Goal: Information Seeking & Learning: Learn about a topic

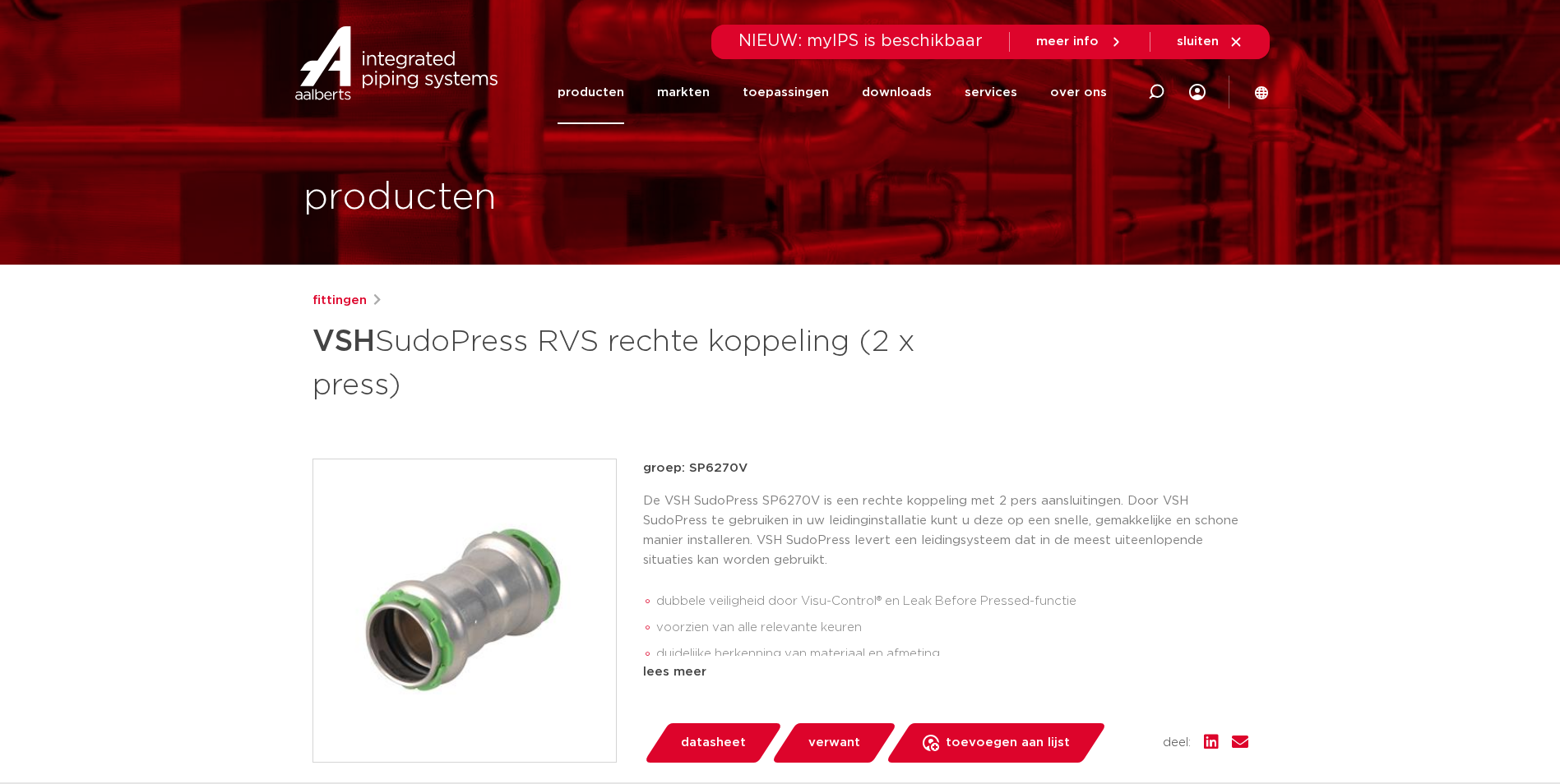
click at [617, 100] on link "producten" at bounding box center [591, 92] width 66 height 63
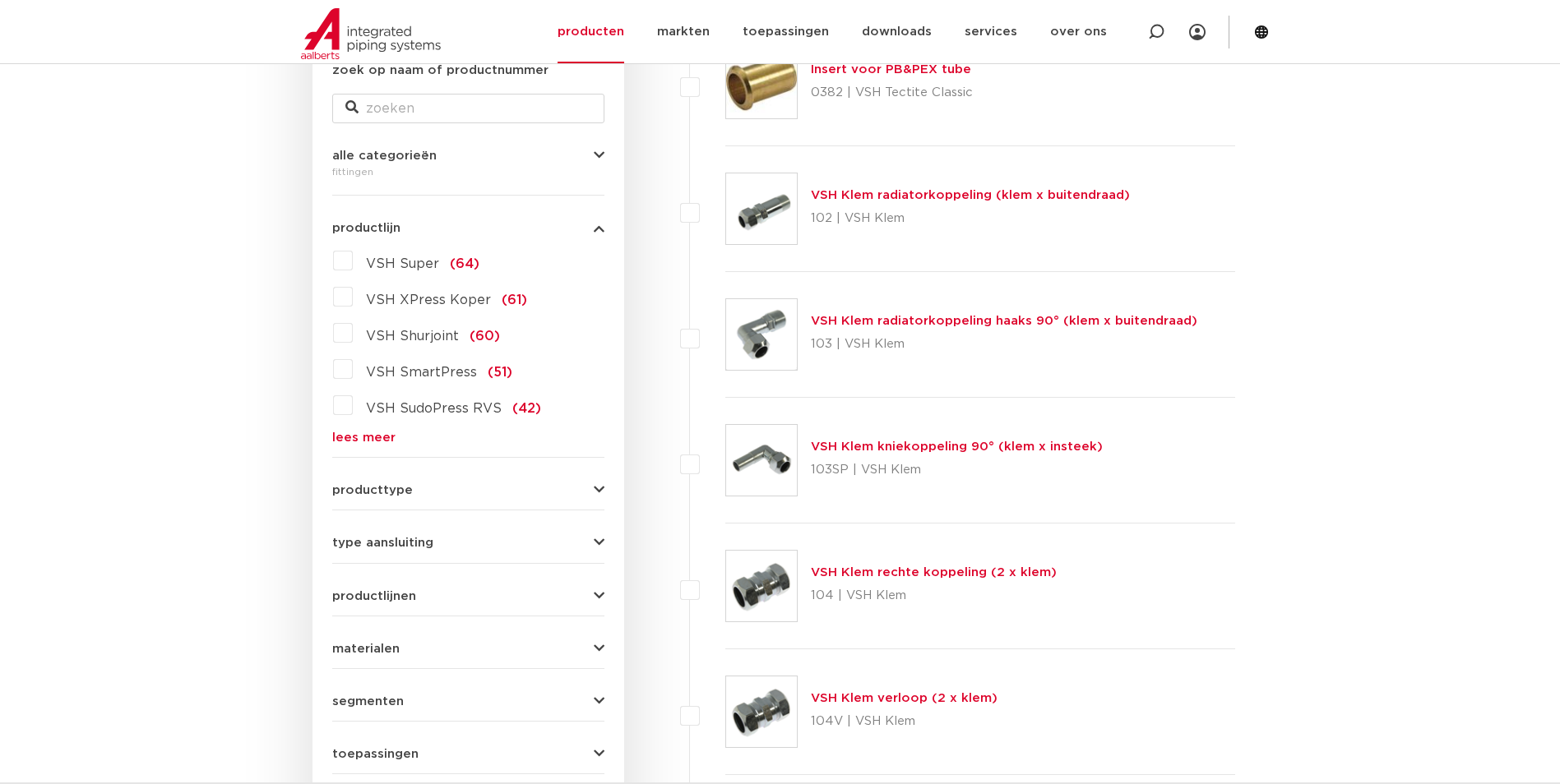
scroll to position [329, 0]
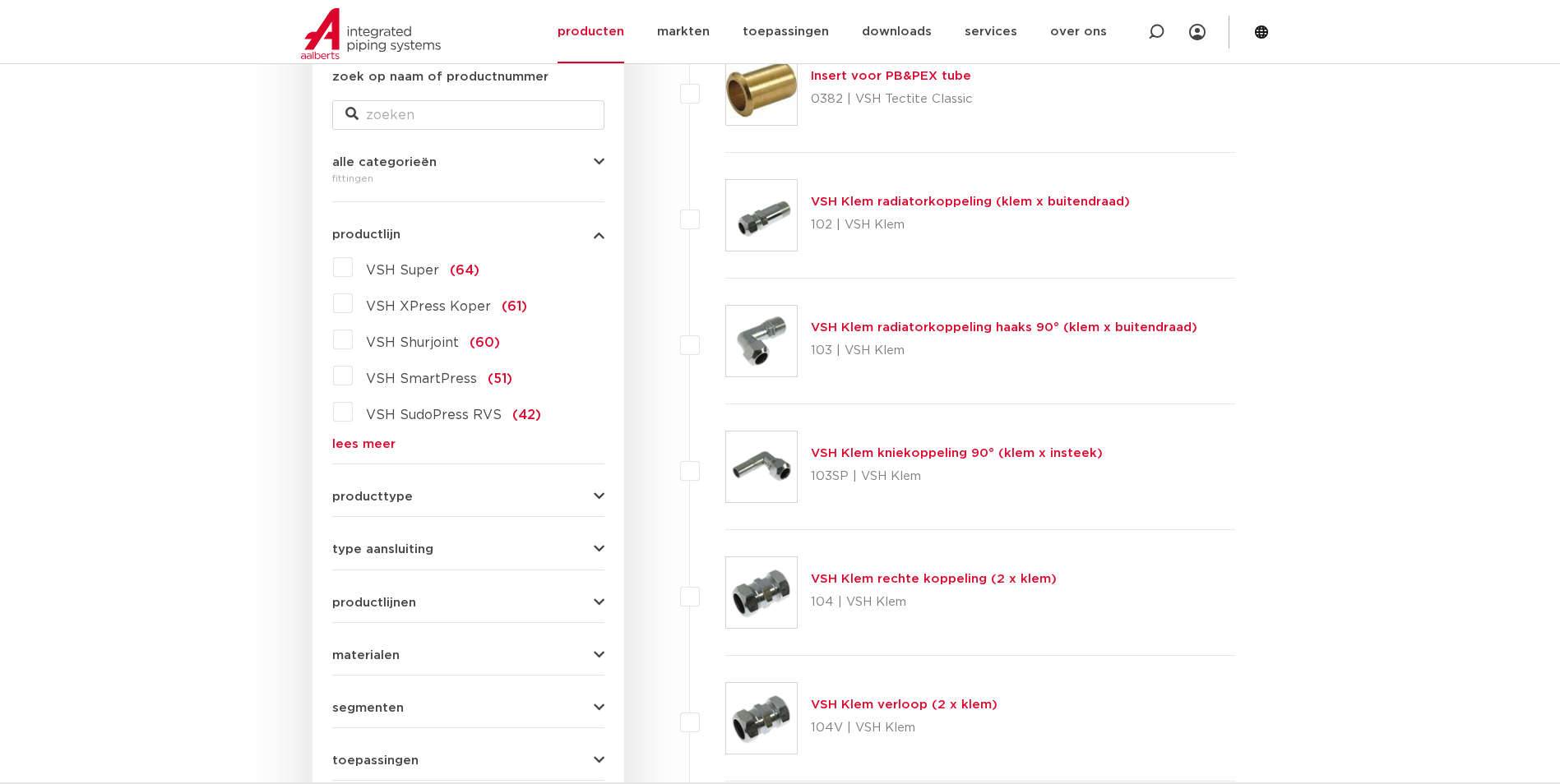
click at [370, 436] on div "VSH Super (64) VSH XPress Koper (61) VSH Shurjoint (60) VSH SmartPress (51) VSH…" at bounding box center [468, 353] width 272 height 197
click at [372, 450] on link "lees meer" at bounding box center [468, 444] width 272 height 12
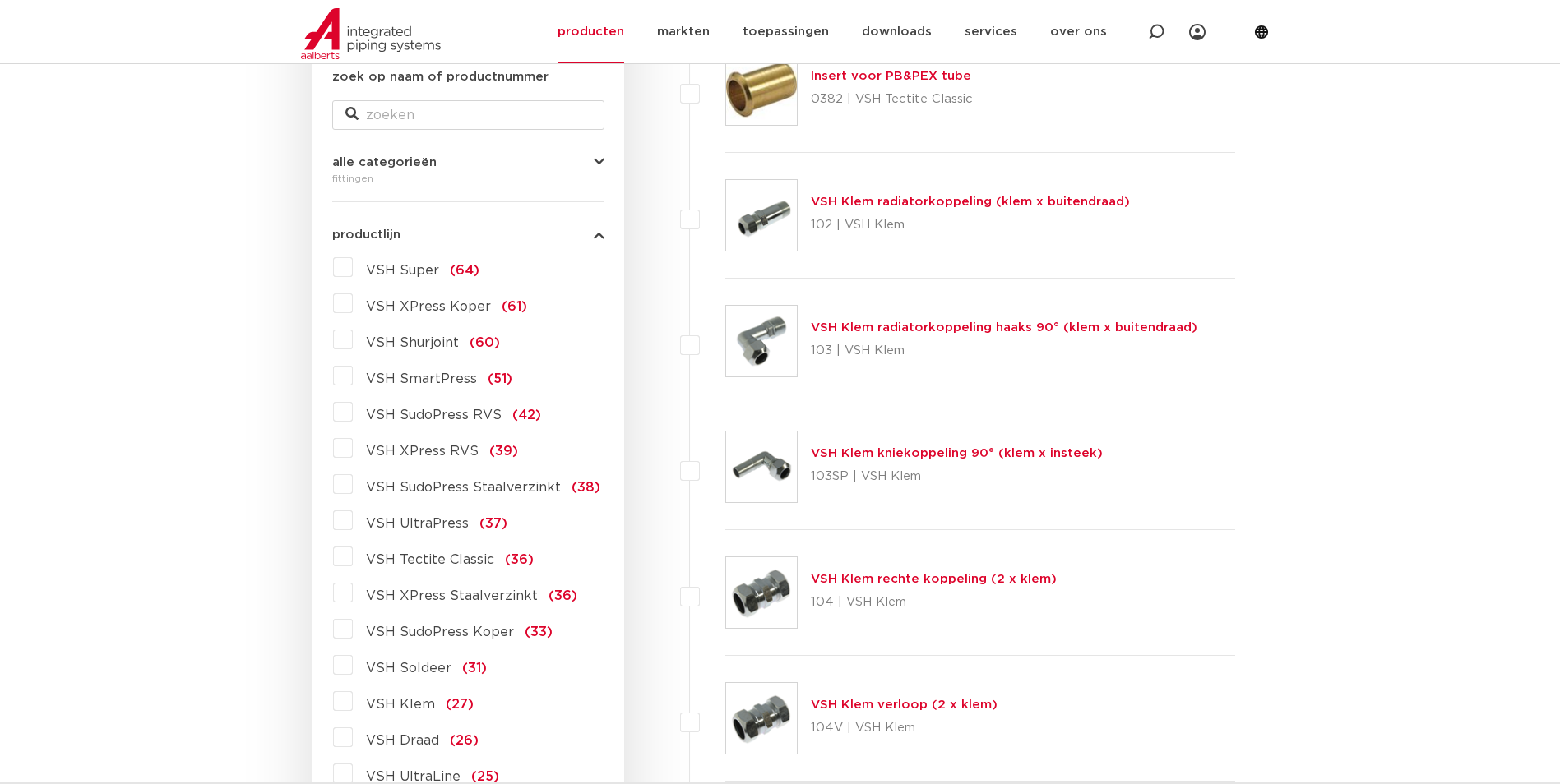
click at [447, 310] on span "VSH XPress Koper" at bounding box center [429, 306] width 125 height 13
click at [0, 0] on input "VSH XPress Koper (61)" at bounding box center [0, 0] width 0 height 0
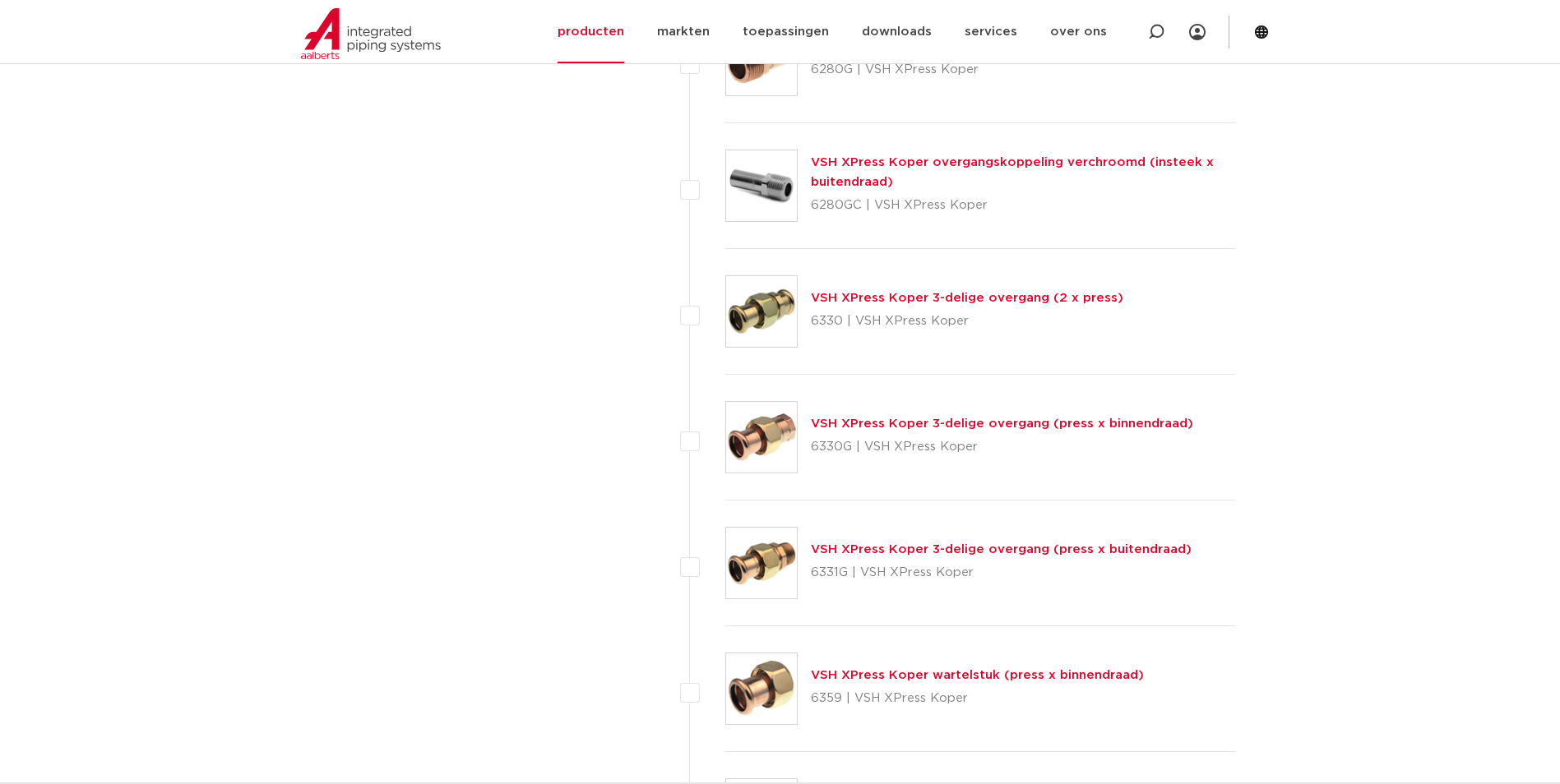
scroll to position [1891, 0]
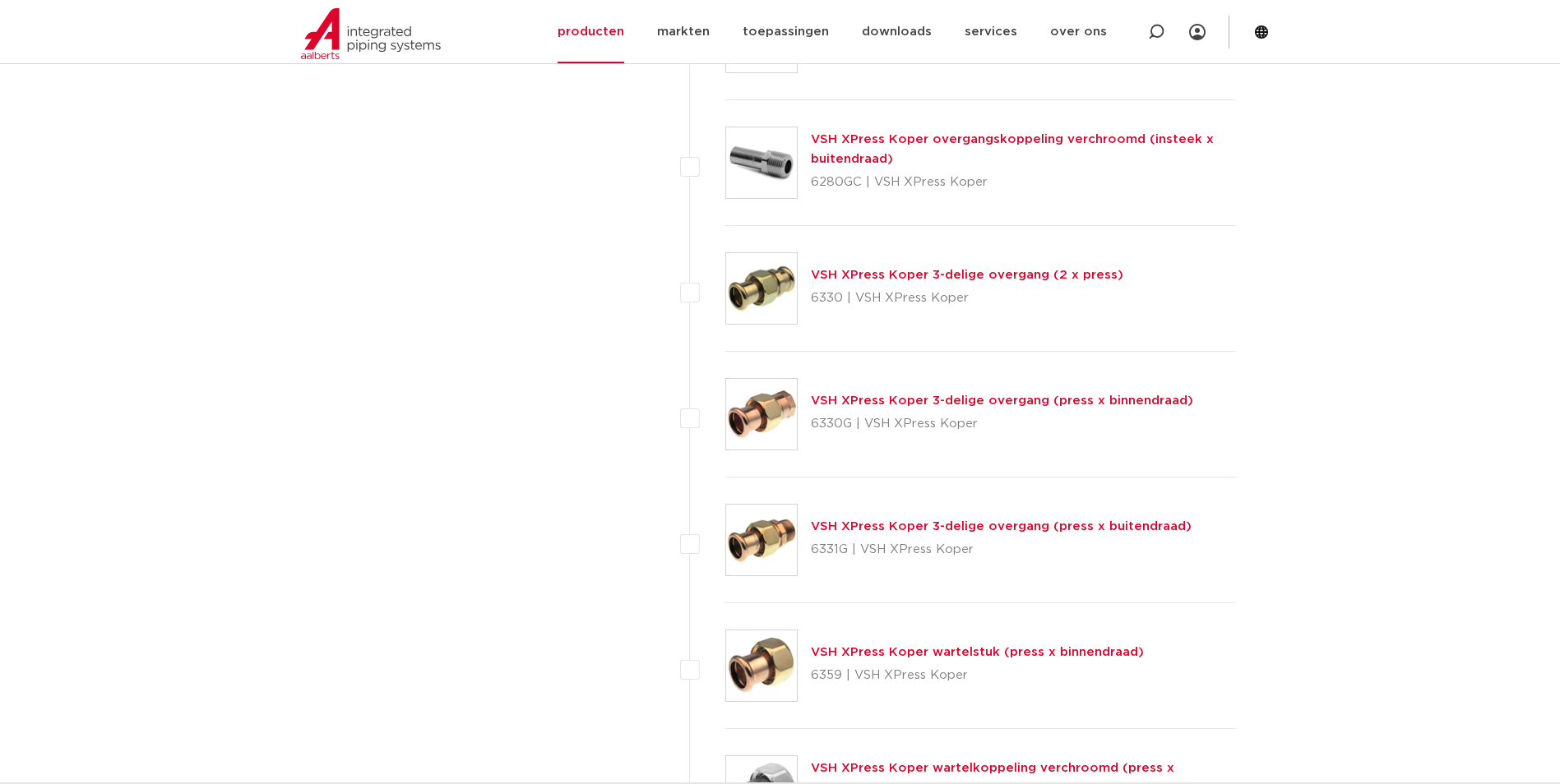
click at [970, 518] on div "VSH XPress Koper 3-delige overgang (press x buitendraad) 6331G | VSH XPress Kop…" at bounding box center [1001, 540] width 381 height 46
click at [965, 527] on link "VSH XPress Koper 3-delige overgang (press x buitendraad)" at bounding box center [1001, 526] width 381 height 12
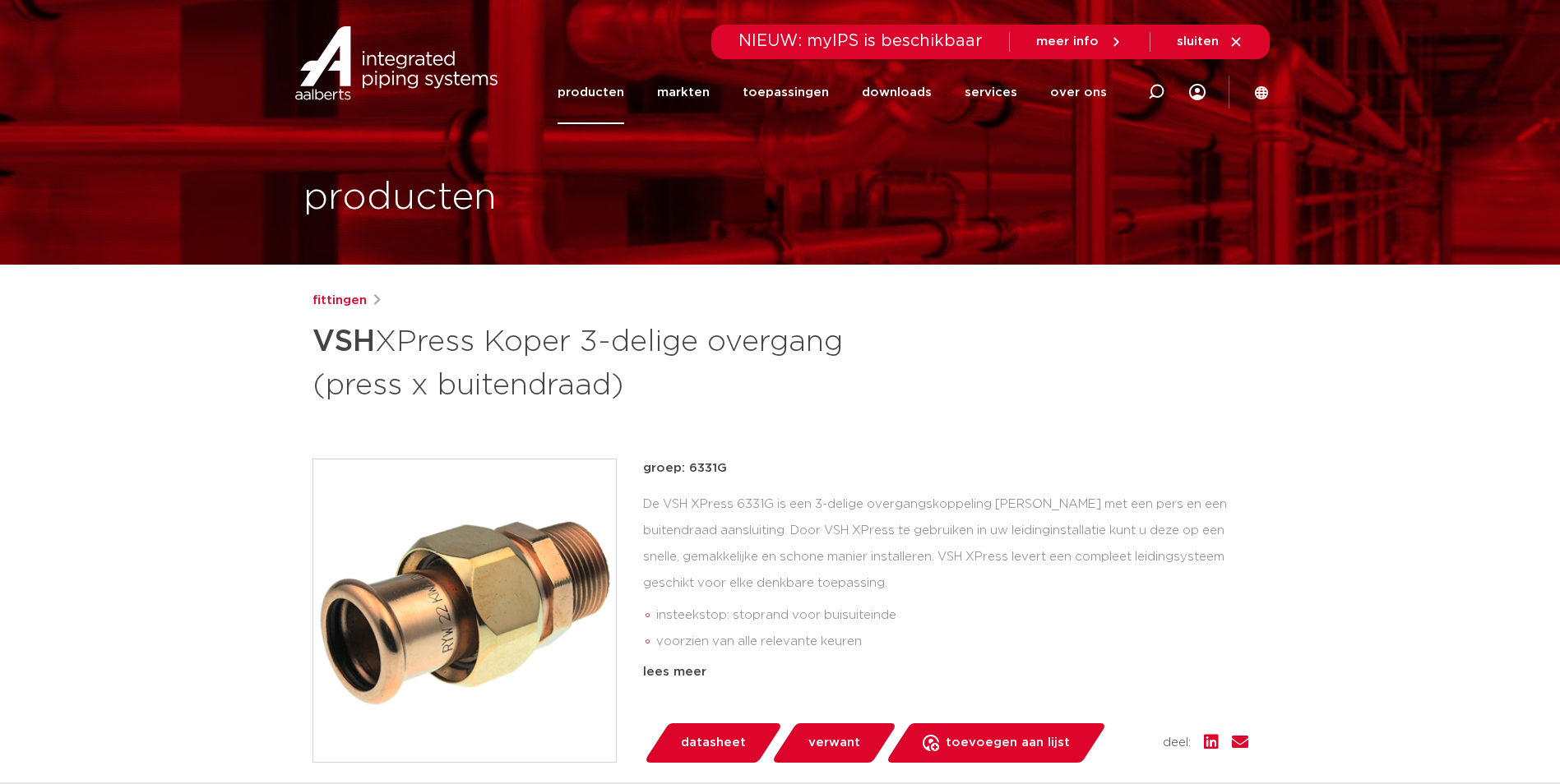
drag, startPoint x: 729, startPoint y: 465, endPoint x: 627, endPoint y: 471, distance: 102.2
click at [619, 473] on div "groep: 6331G De VSH XPress 6331G is een 3-delige overgangskoppeling van brons m…" at bounding box center [780, 611] width 936 height 305
copy div "groep: 6331G"
drag, startPoint x: 629, startPoint y: 385, endPoint x: 178, endPoint y: 341, distance: 453.1
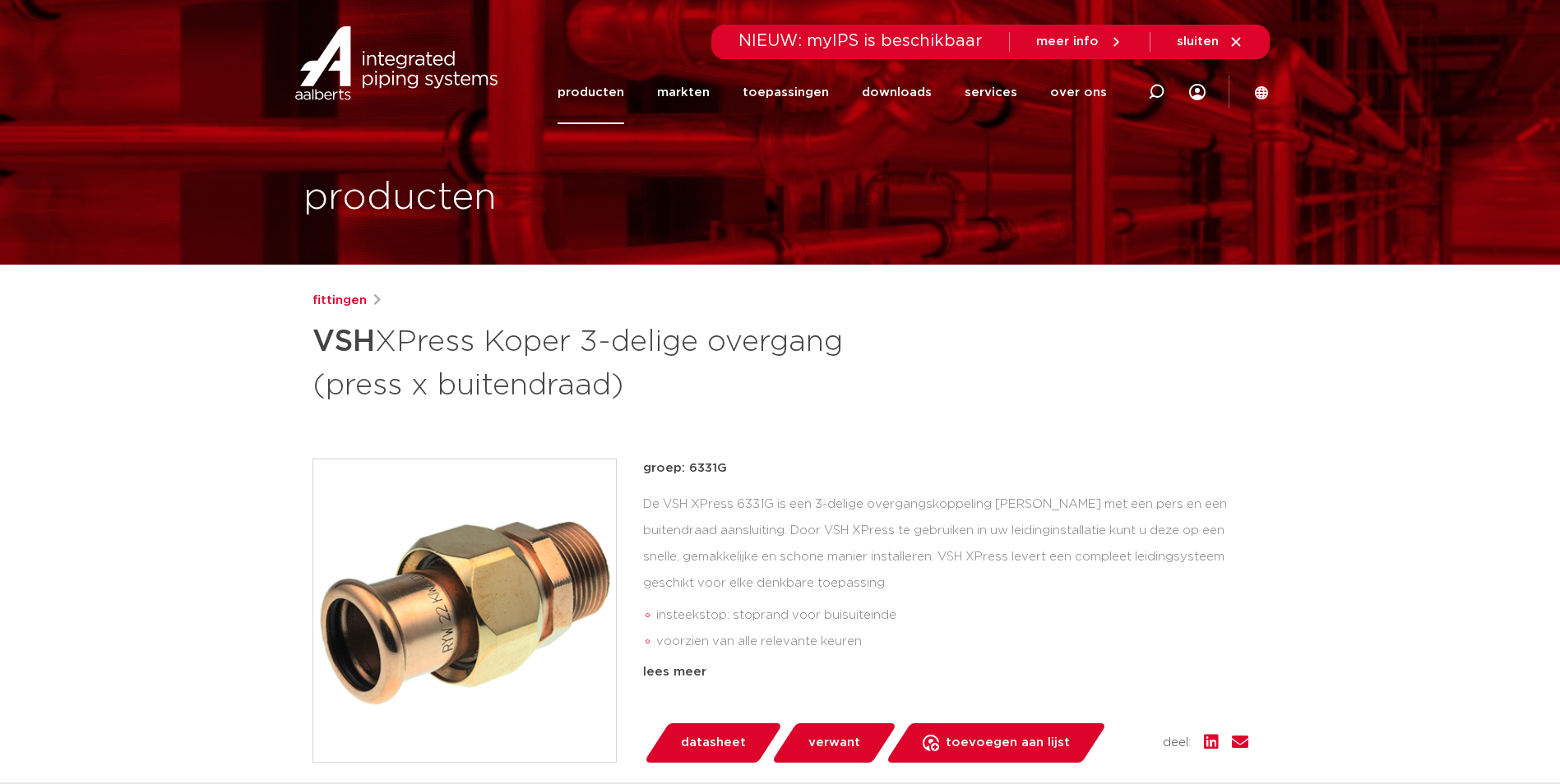
copy h1 "VSH XPress Koper 3-delige overgang (press x buitendraad)"
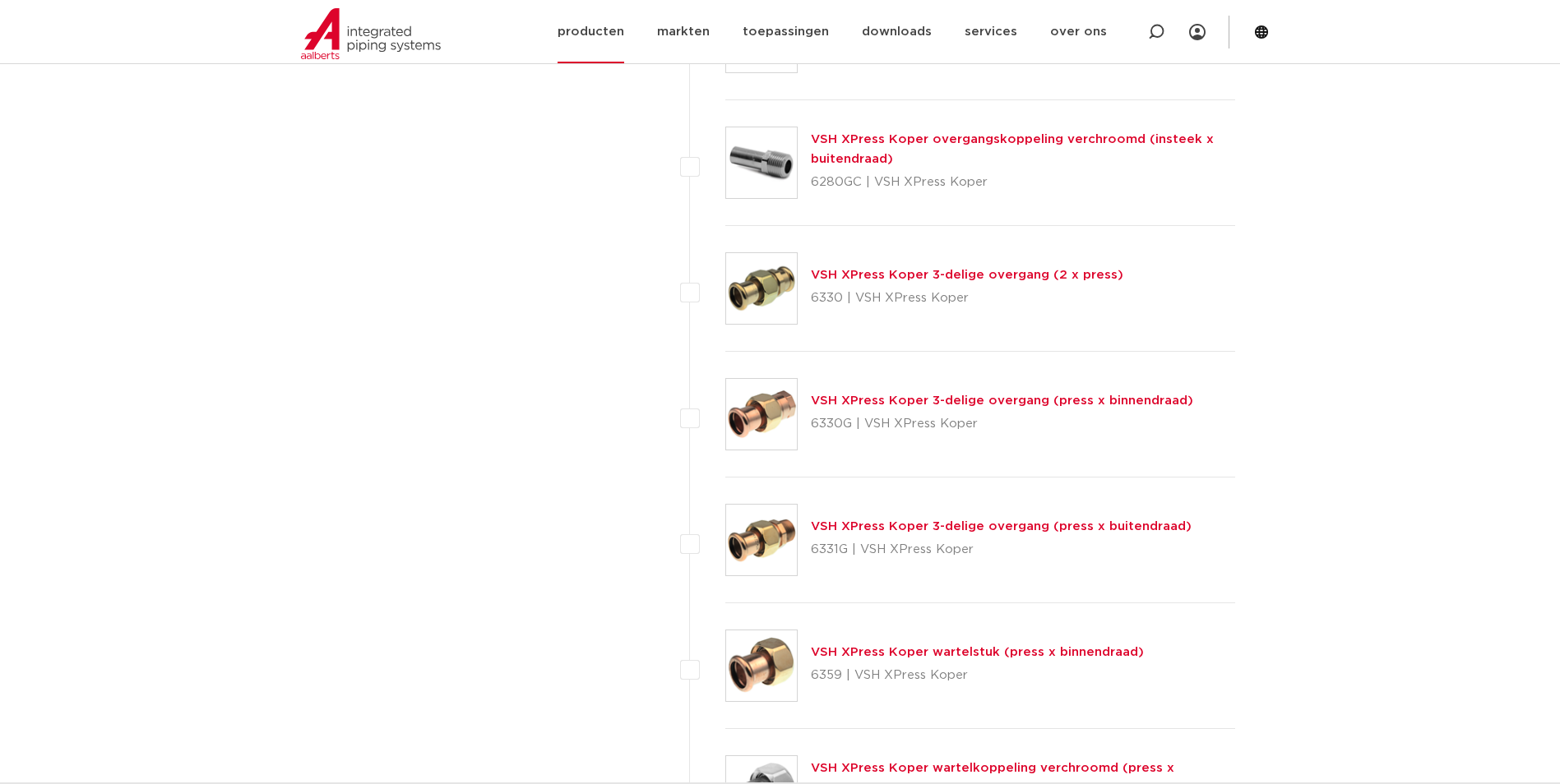
click at [624, 41] on link "producten" at bounding box center [591, 31] width 66 height 63
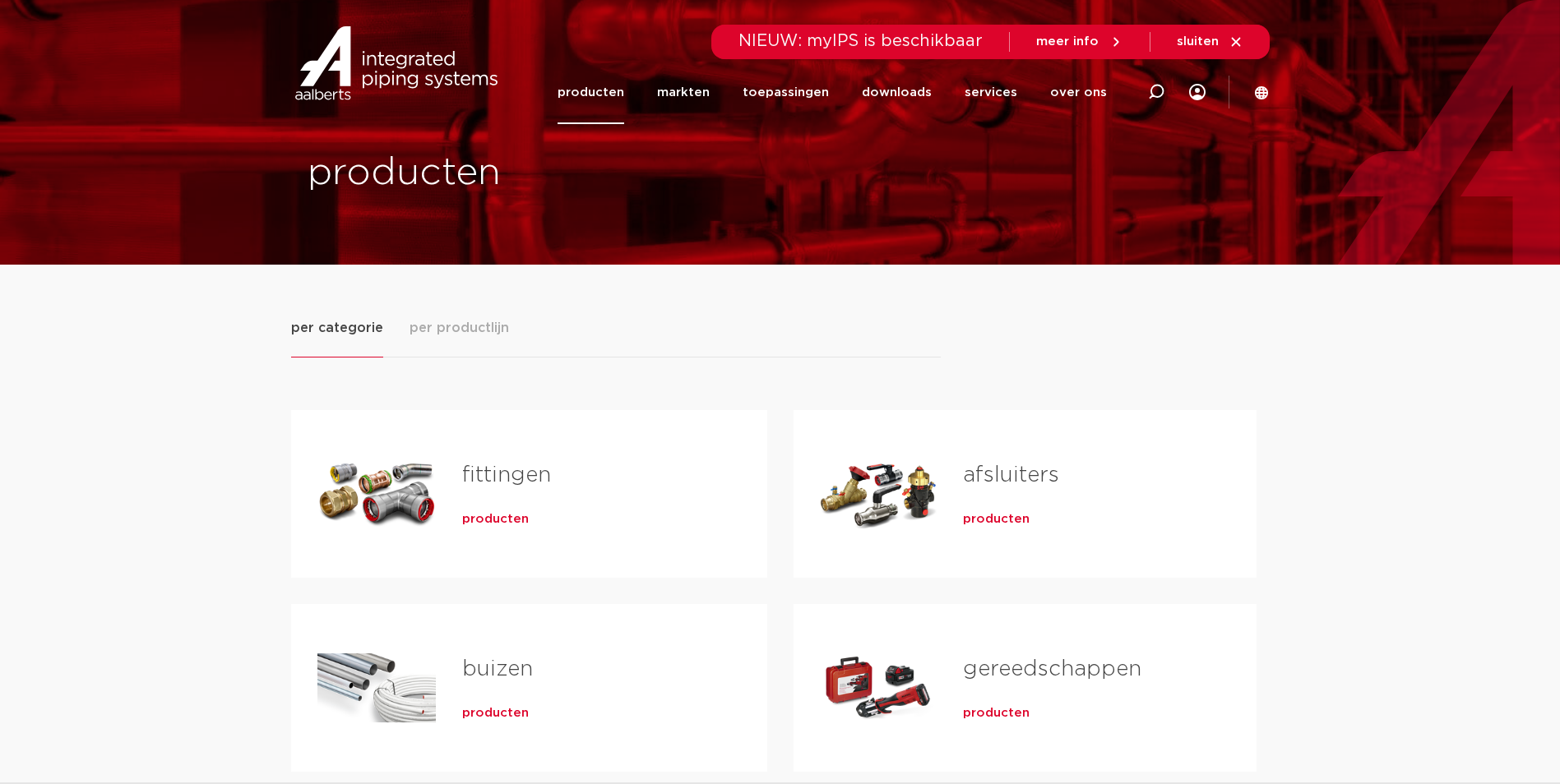
click at [503, 524] on span "producten" at bounding box center [496, 519] width 66 height 16
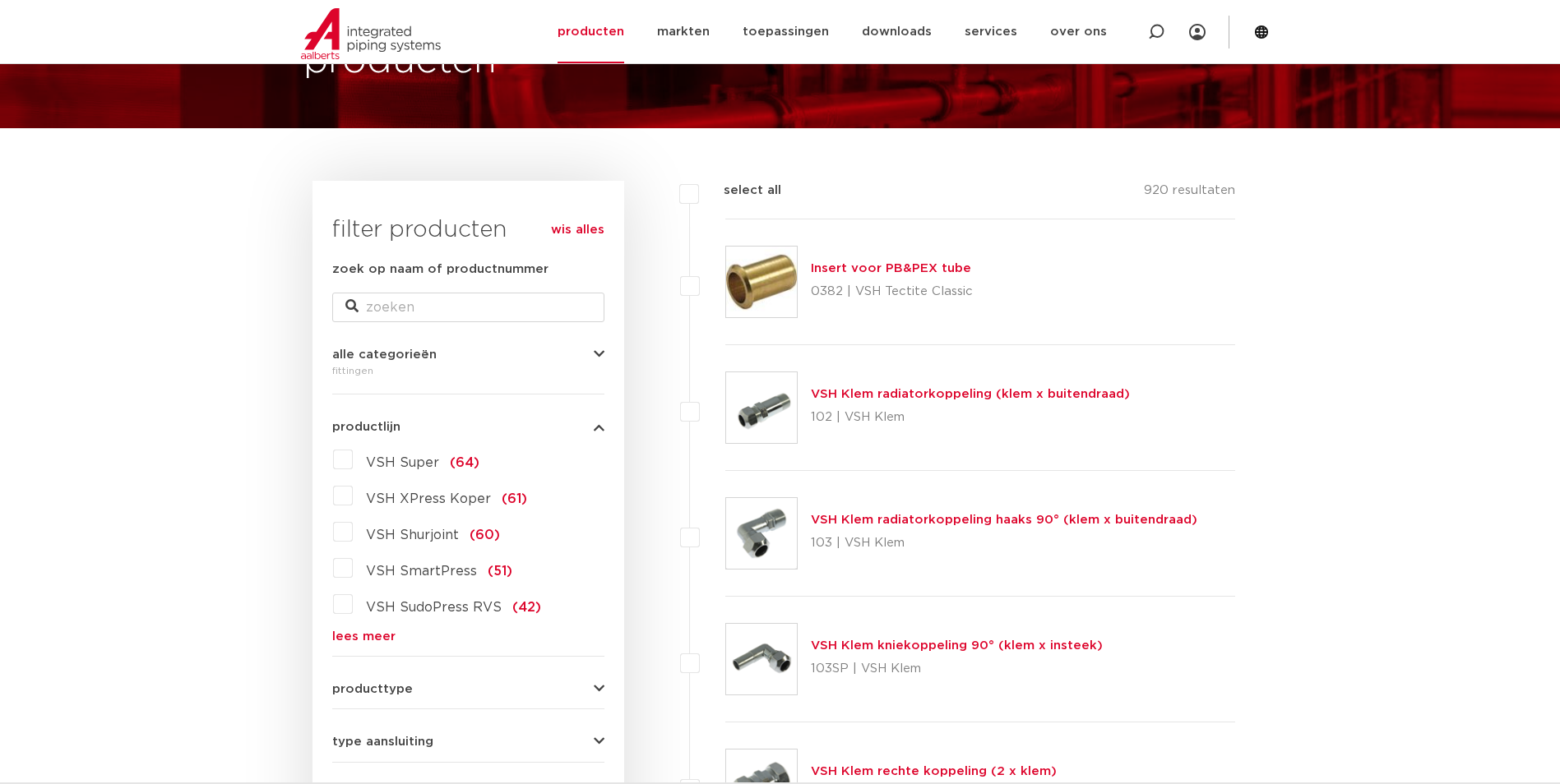
scroll to position [247, 0]
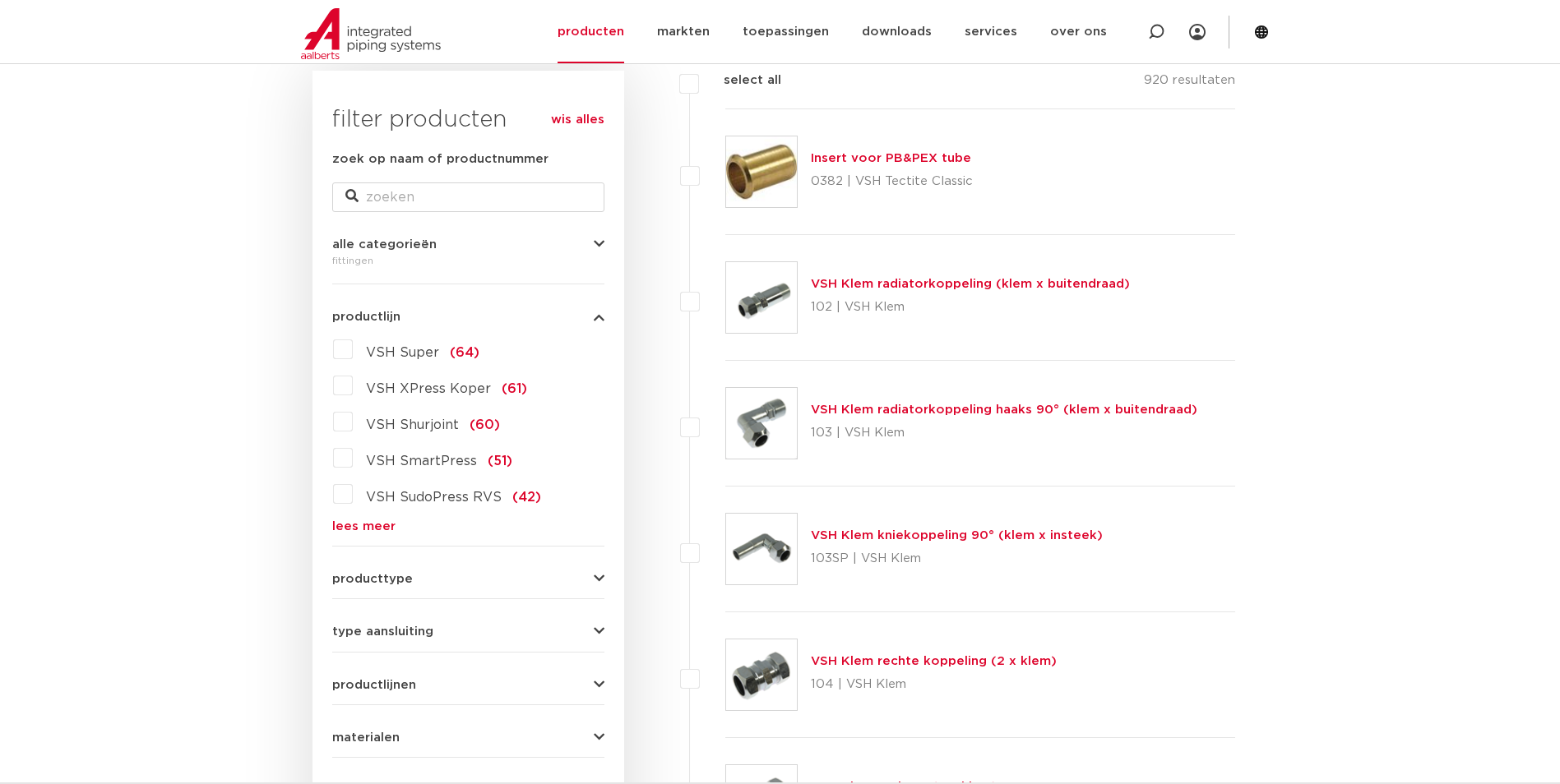
click at [364, 526] on link "lees meer" at bounding box center [468, 526] width 272 height 12
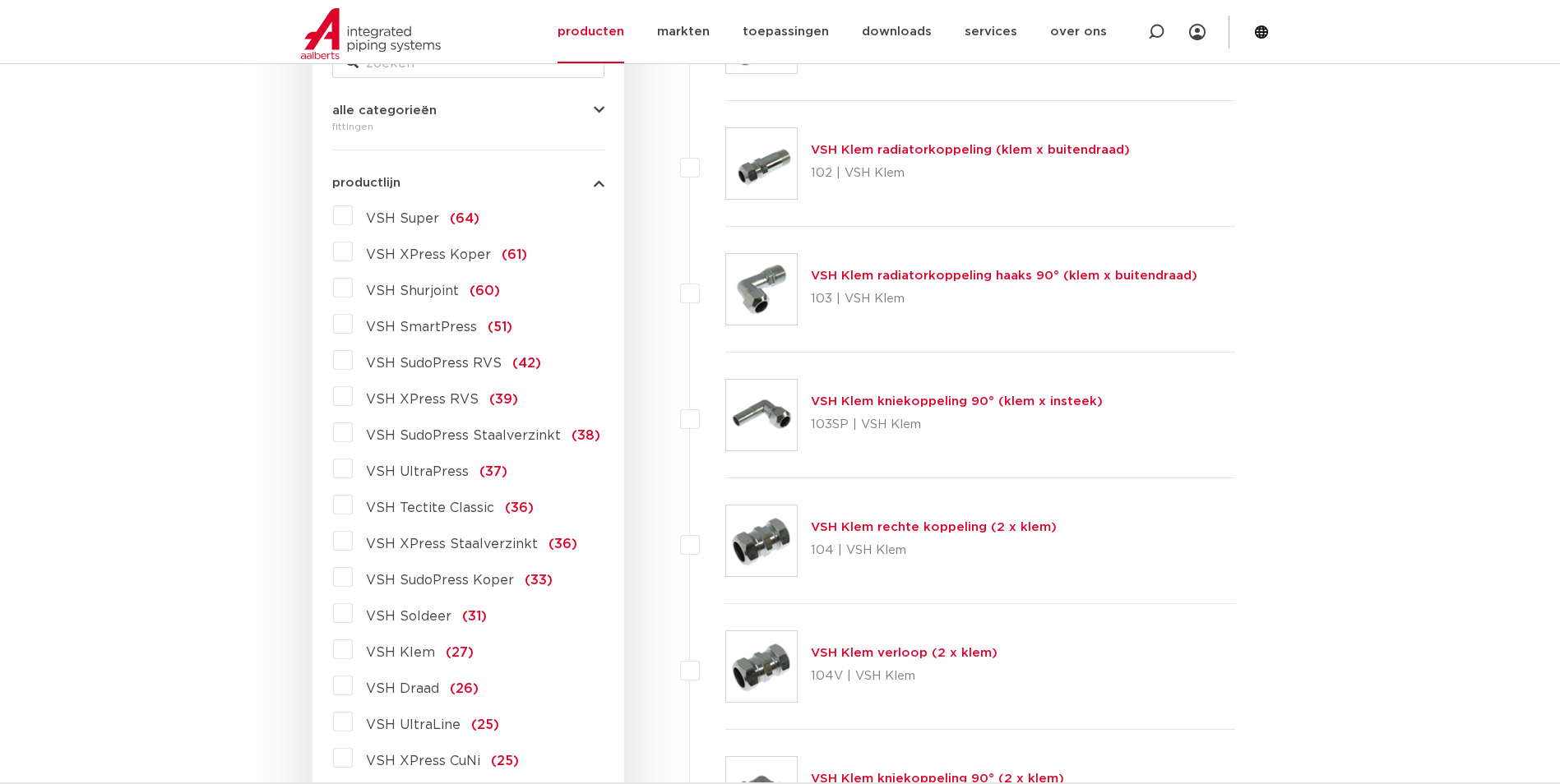
scroll to position [411, 0]
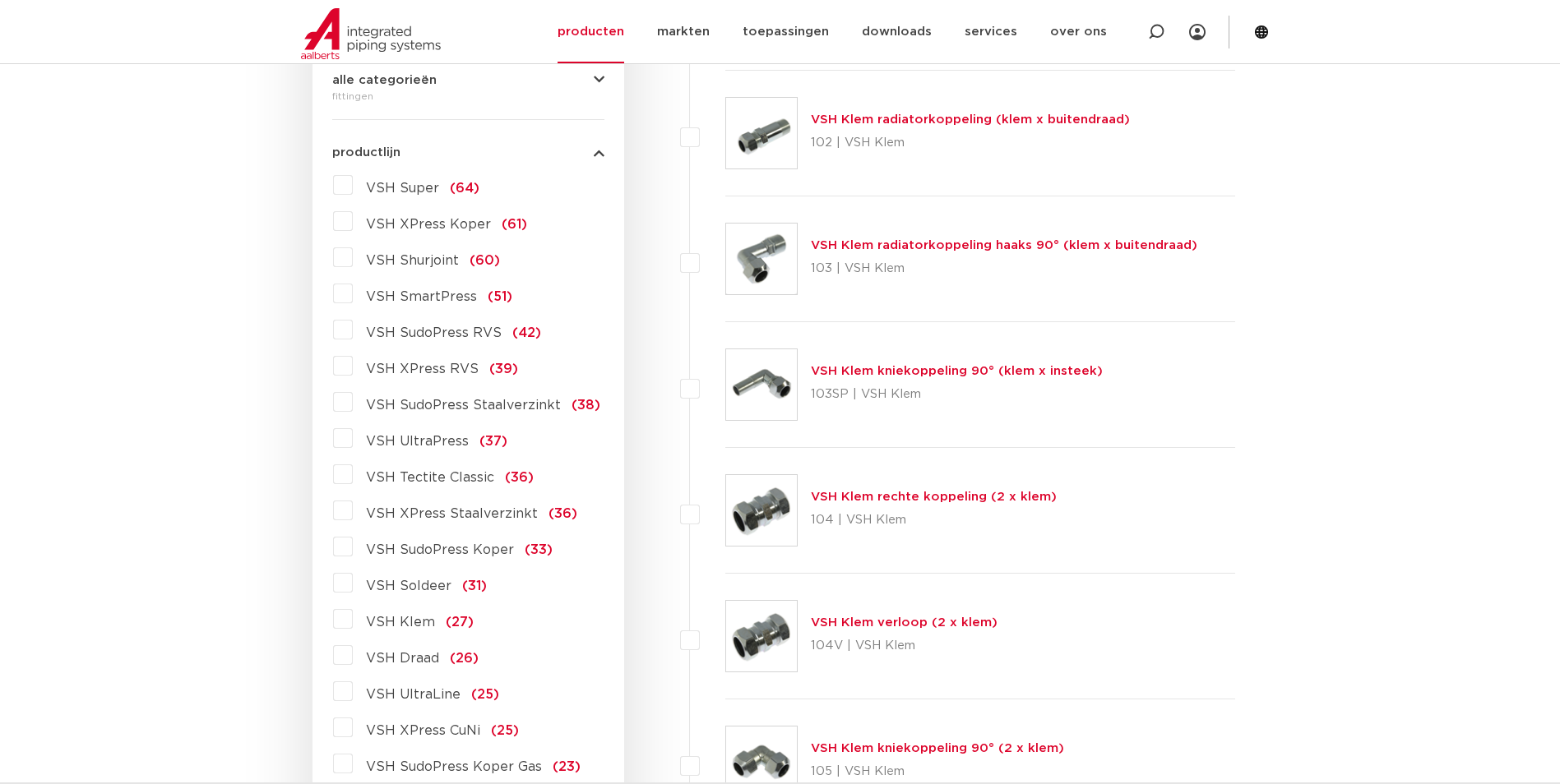
click at [473, 508] on span "VSH XPress Staalverzinkt" at bounding box center [452, 514] width 172 height 13
click at [0, 0] on input "VSH XPress Staalverzinkt (36)" at bounding box center [0, 0] width 0 height 0
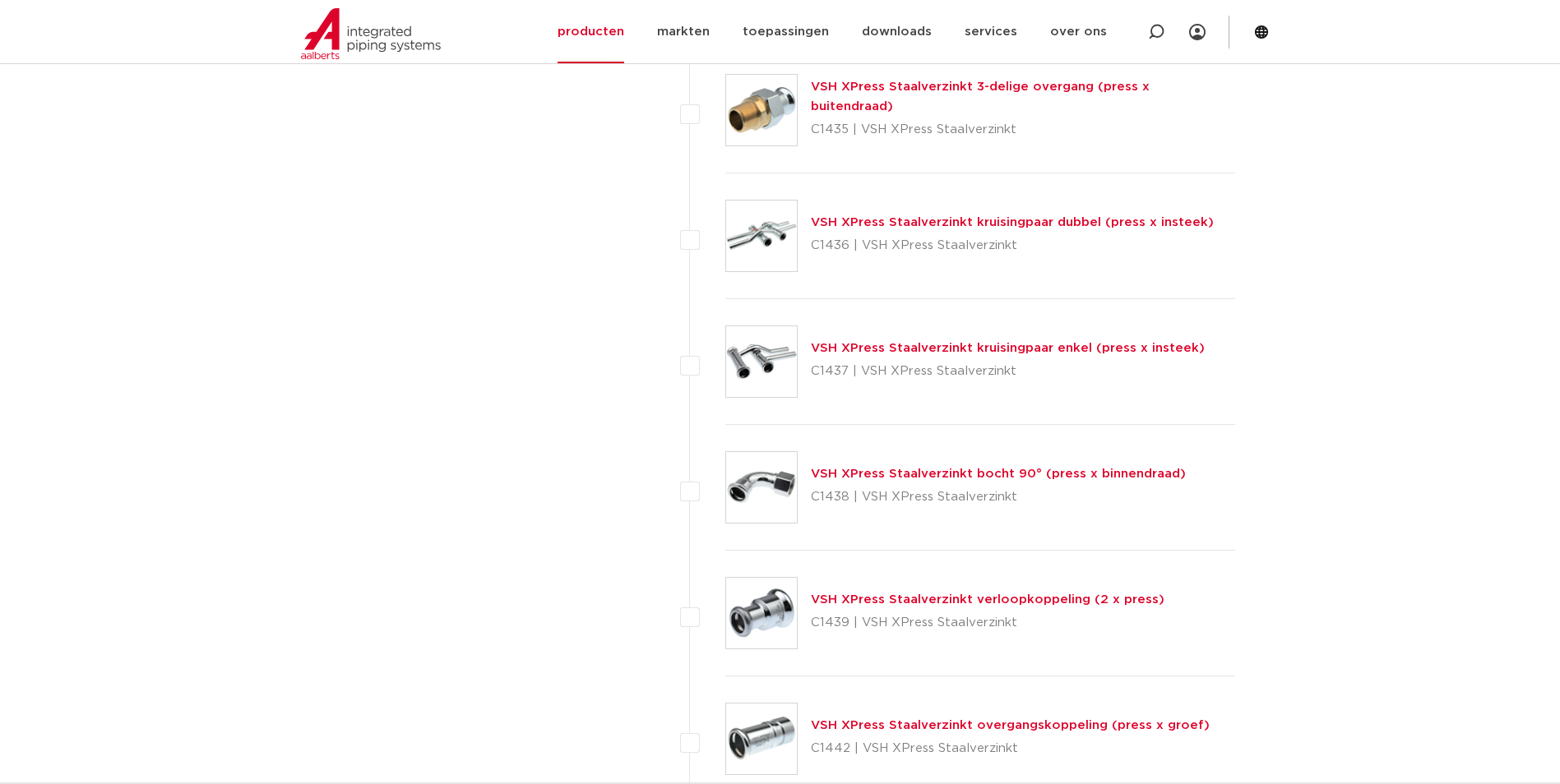
scroll to position [3125, 0]
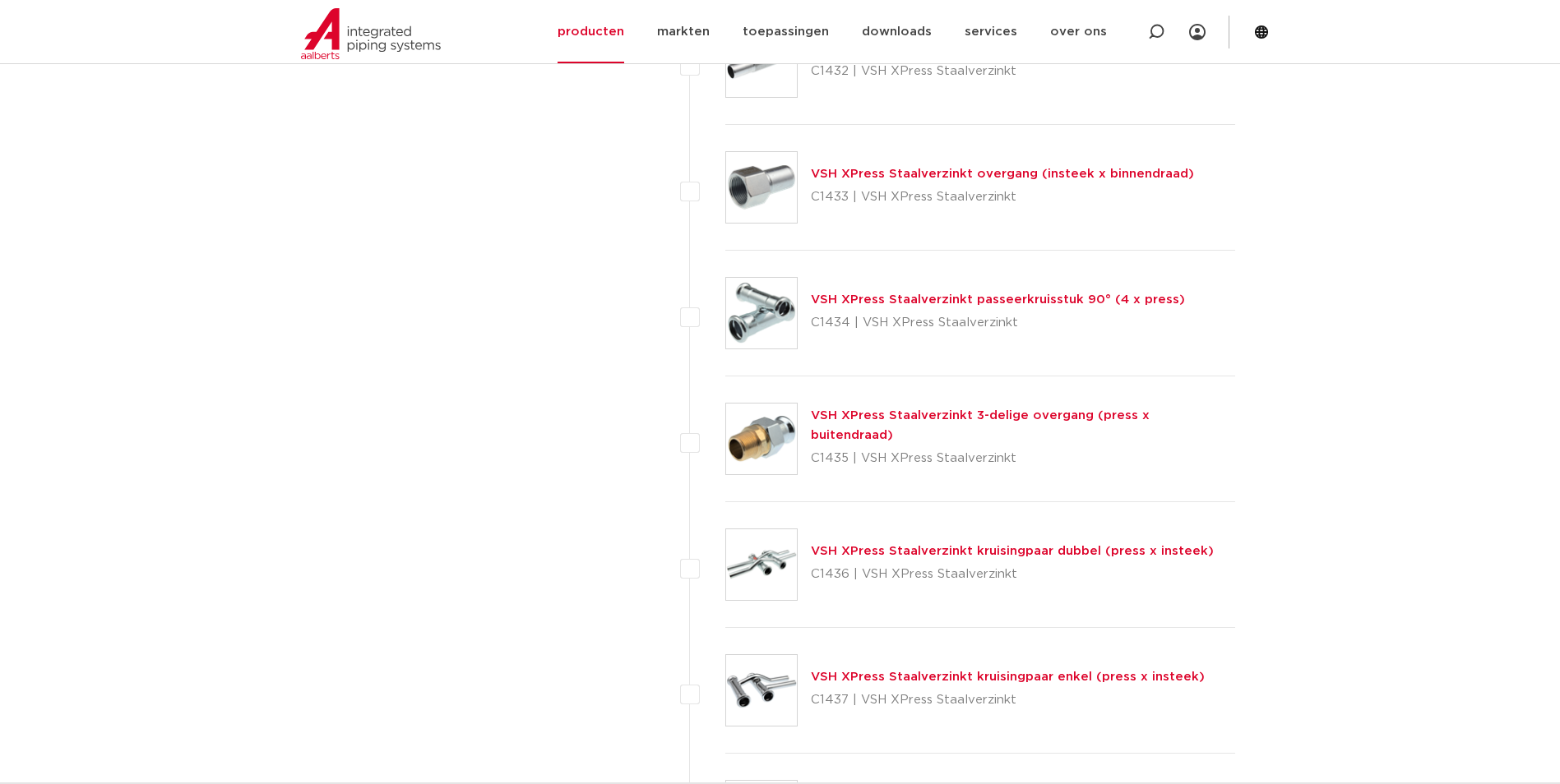
click at [917, 425] on link "VSH XPress Staalverzinkt 3-delige overgang (press x buitendraad)" at bounding box center [980, 426] width 339 height 32
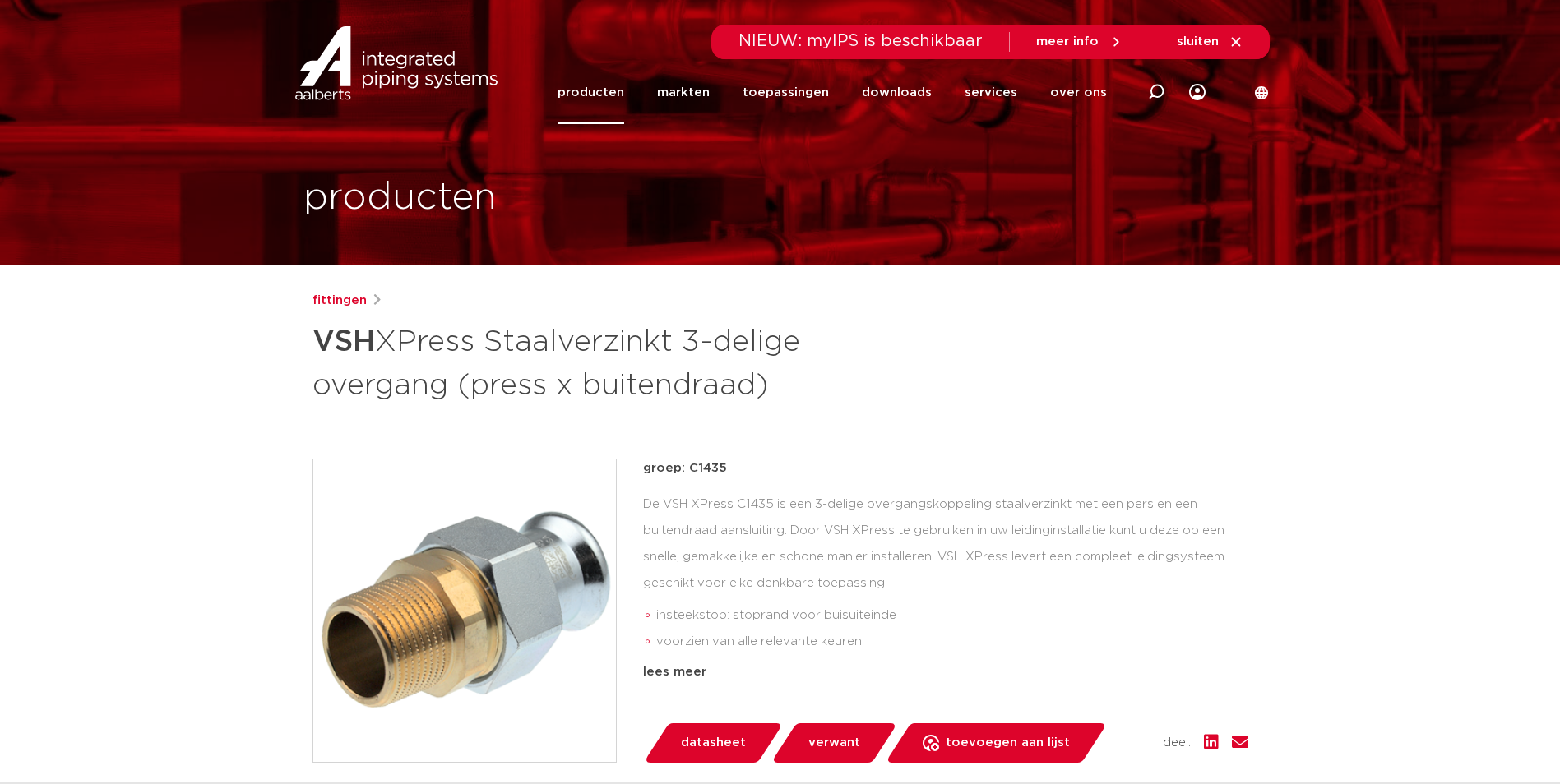
drag, startPoint x: 314, startPoint y: 341, endPoint x: 791, endPoint y: 385, distance: 479.0
click at [791, 385] on h1 "VSH XPress Staalverzinkt 3-delige overgang (press x buitendraad)" at bounding box center [621, 362] width 618 height 89
copy h1 "VSH XPress Staalverzinkt 3-delige overgang (press x buitendraad)"
drag, startPoint x: 671, startPoint y: 465, endPoint x: 663, endPoint y: 469, distance: 8.9
click at [671, 465] on p "groep: C1435" at bounding box center [946, 468] width 605 height 20
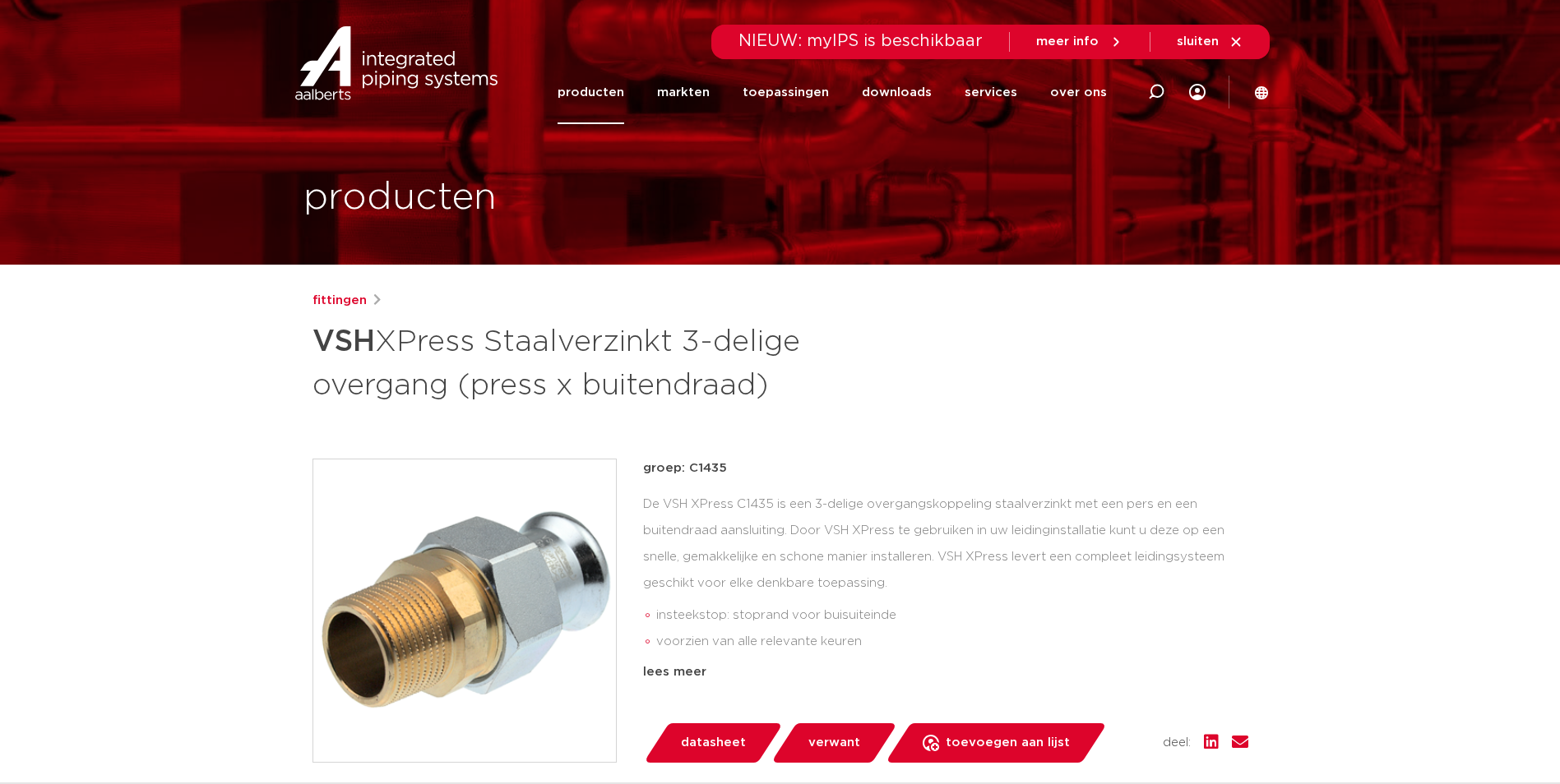
drag, startPoint x: 646, startPoint y: 470, endPoint x: 730, endPoint y: 465, distance: 84.1
click at [730, 465] on p "groep: C1435" at bounding box center [946, 468] width 605 height 20
copy p "groep: C1435"
